Goal: Check status: Check status

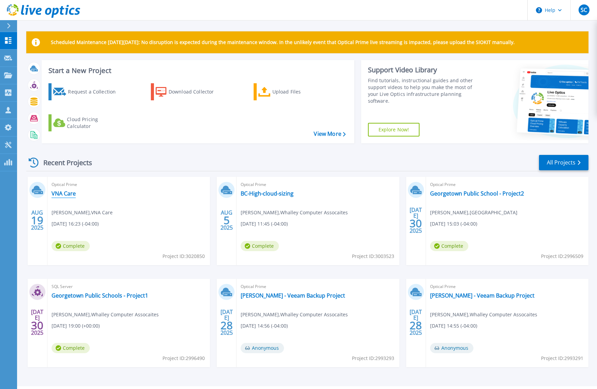
click at [63, 194] on link "VNA Care" at bounding box center [64, 193] width 24 height 7
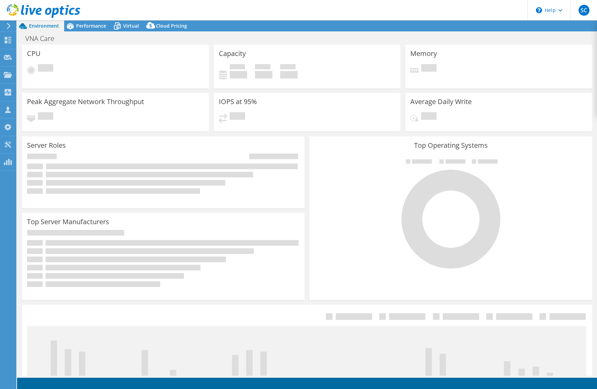
select select "USEast"
select select "USD"
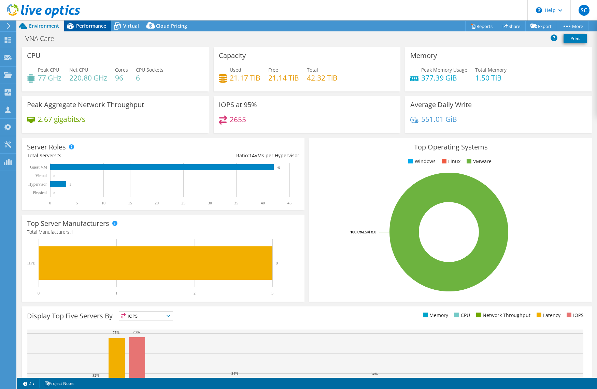
click at [85, 25] on span "Performance" at bounding box center [91, 26] width 30 height 6
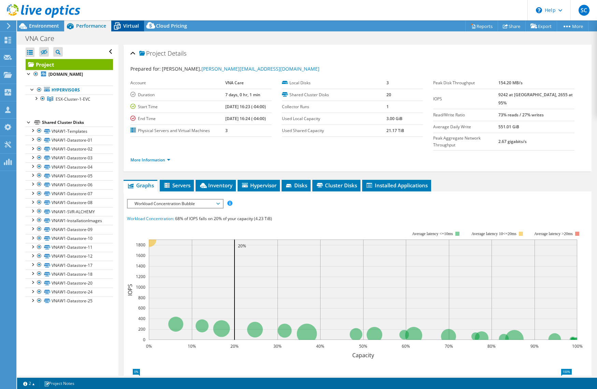
click at [125, 26] on span "Virtual" at bounding box center [131, 26] width 16 height 6
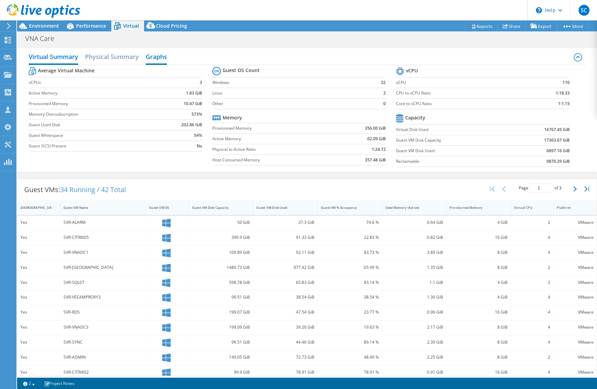
click at [167, 57] on h2 "Graphs" at bounding box center [156, 57] width 21 height 15
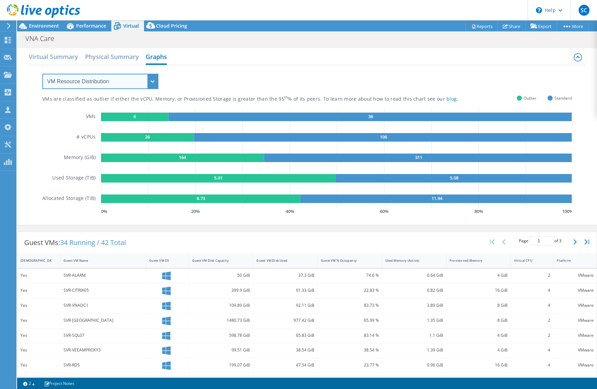
select select "Over Provisioning"
